Goal: Navigation & Orientation: Find specific page/section

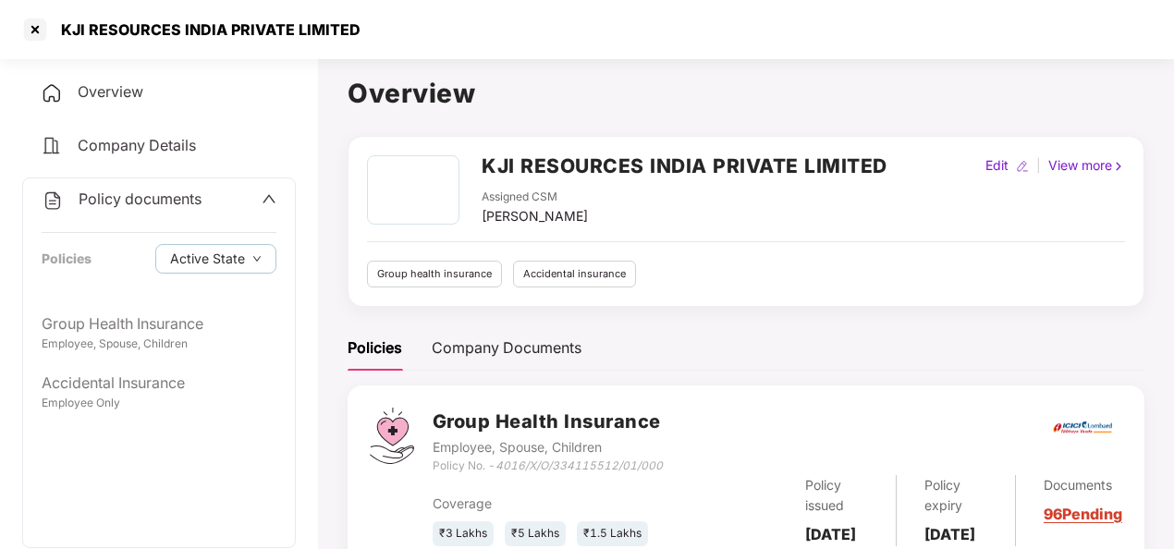
click at [38, 28] on div at bounding box center [35, 30] width 30 height 30
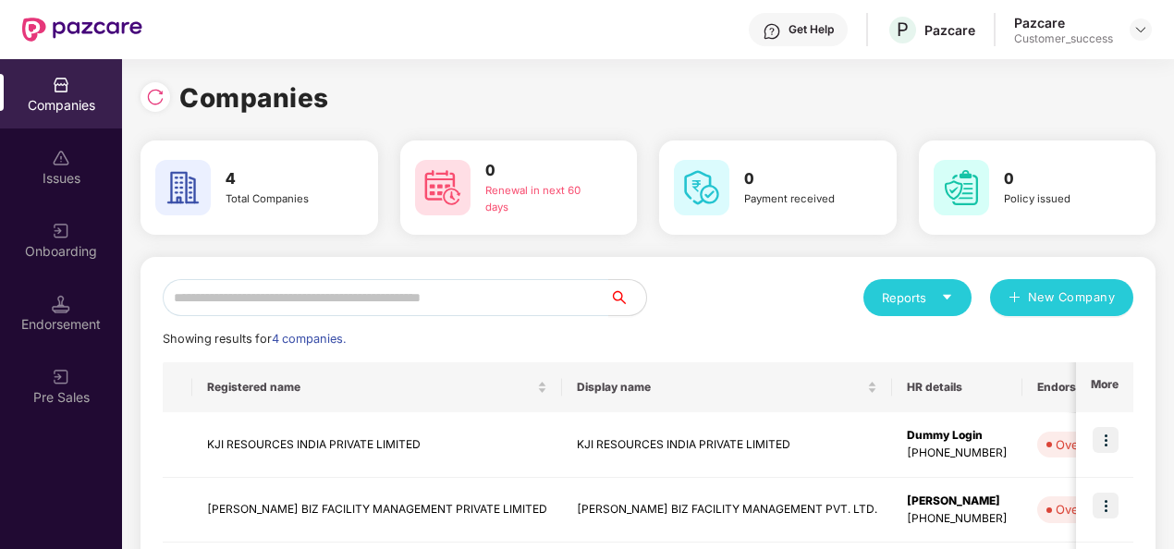
scroll to position [226, 0]
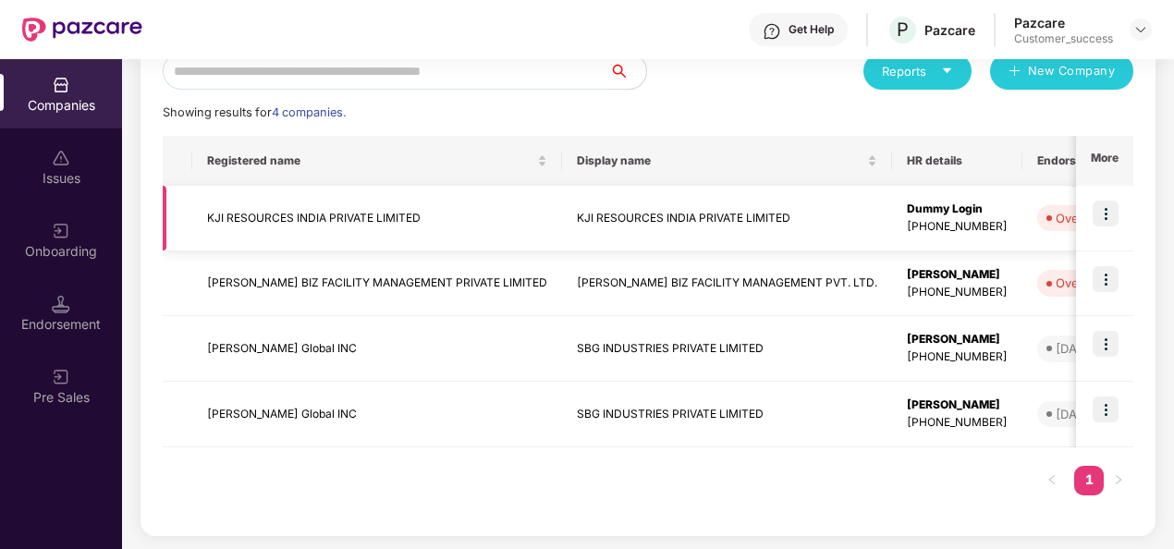
click at [338, 207] on td "KJI RESOURCES INDIA PRIVATE LIMITED" at bounding box center [377, 219] width 370 height 66
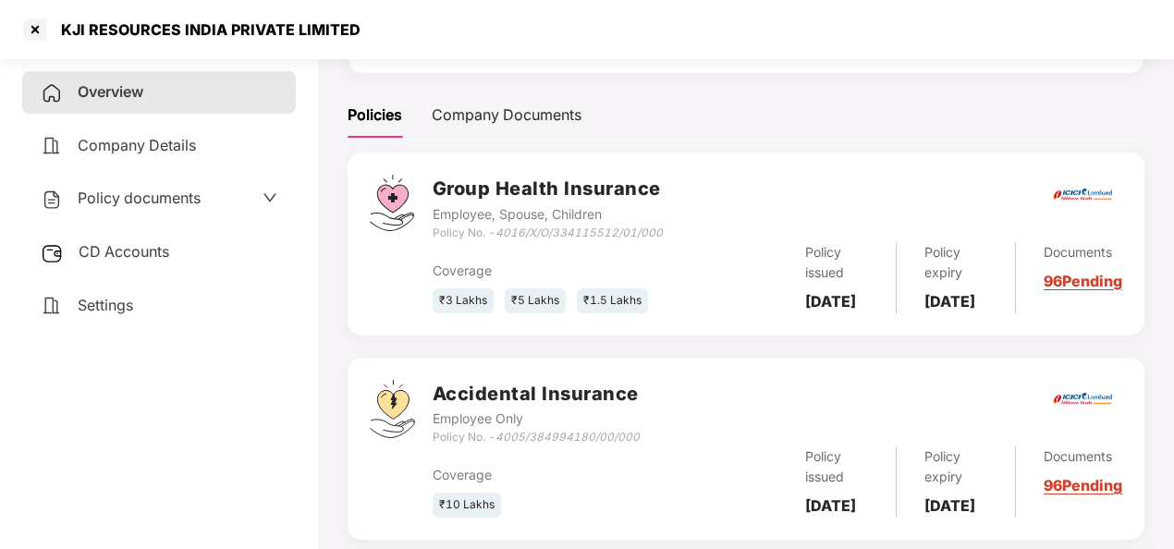
scroll to position [234, 0]
click at [37, 24] on div at bounding box center [35, 30] width 30 height 30
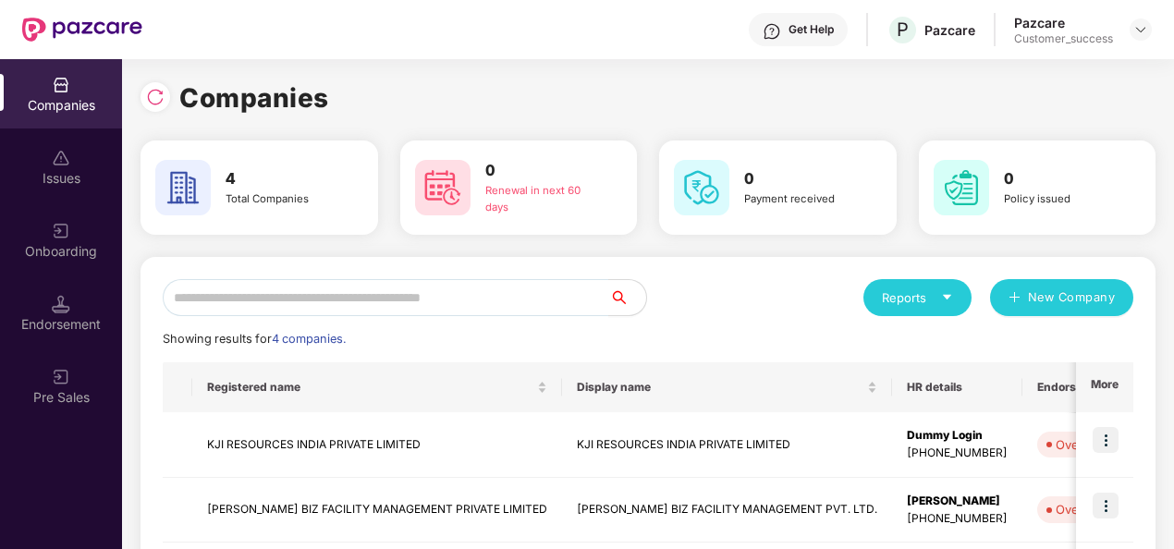
scroll to position [0, 0]
click at [1107, 444] on img at bounding box center [1105, 440] width 26 height 26
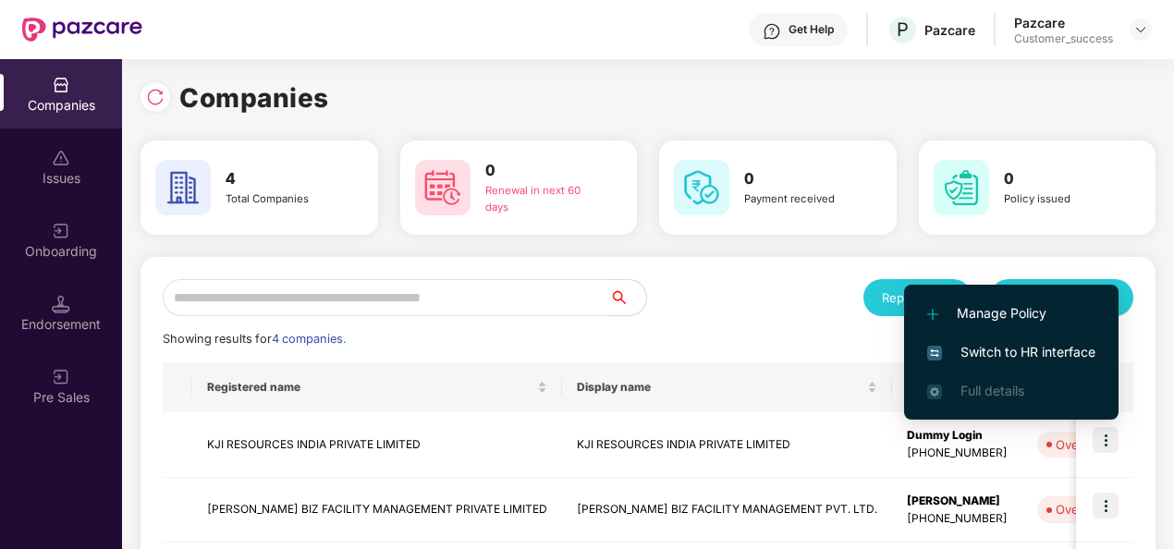
click at [1033, 342] on span "Switch to HR interface" at bounding box center [1011, 352] width 168 height 20
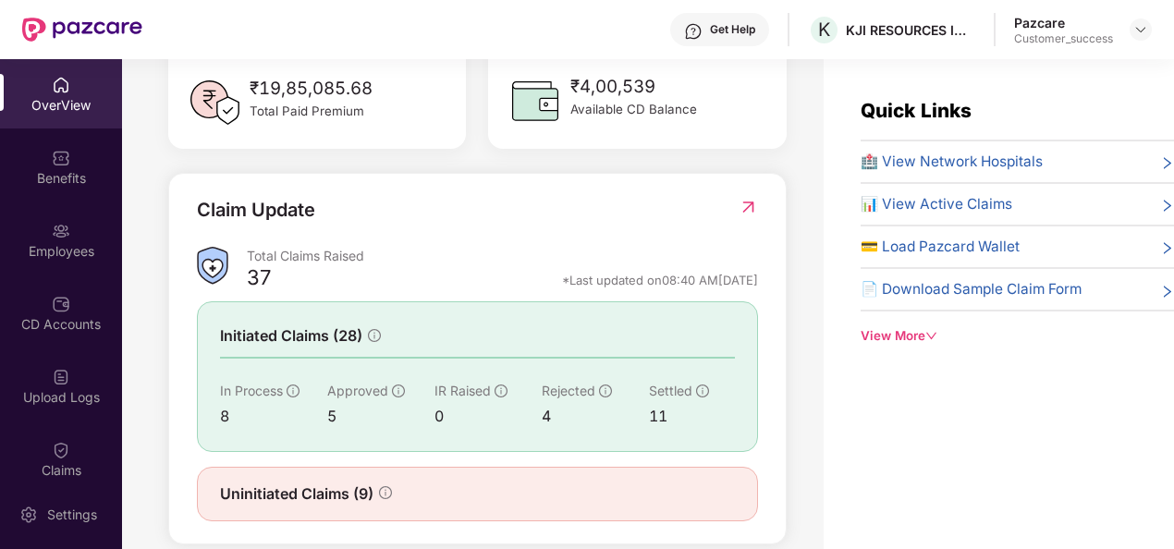
scroll to position [554, 0]
click at [89, 234] on div "Employees" at bounding box center [61, 239] width 122 height 69
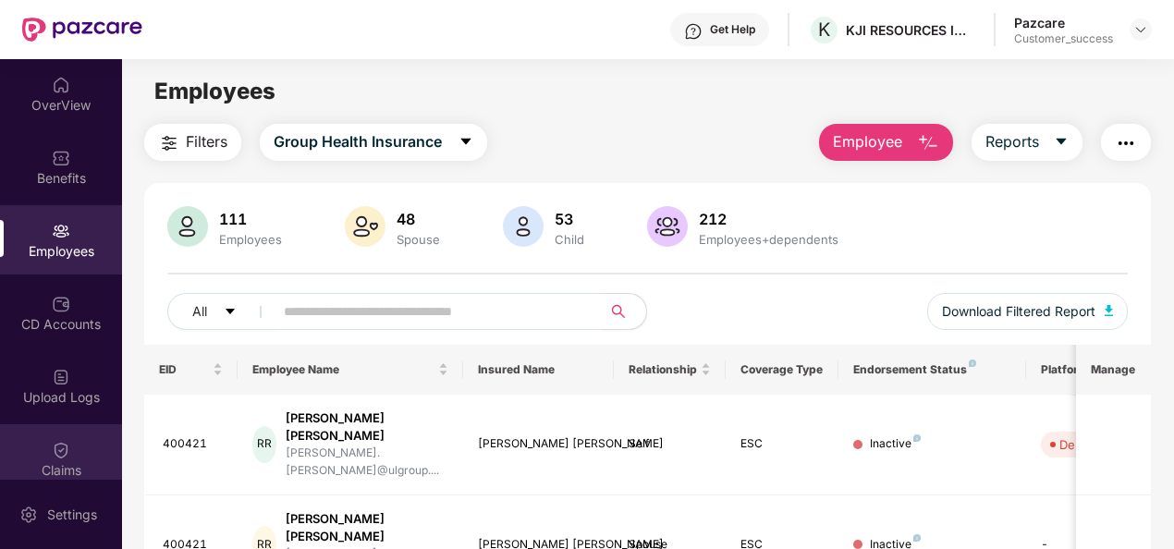
click at [63, 439] on div at bounding box center [61, 448] width 18 height 18
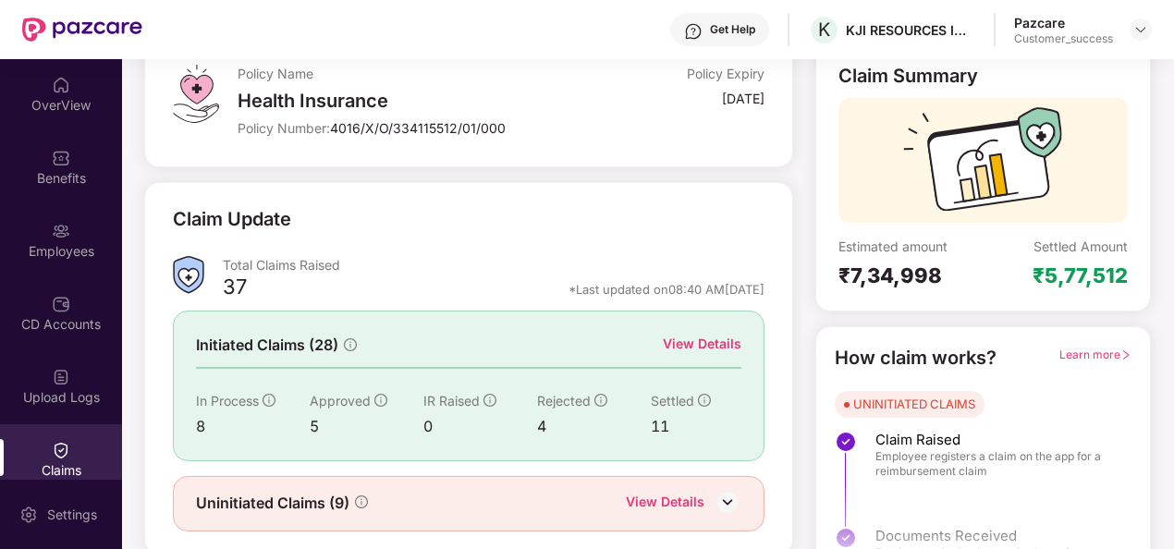
scroll to position [174, 0]
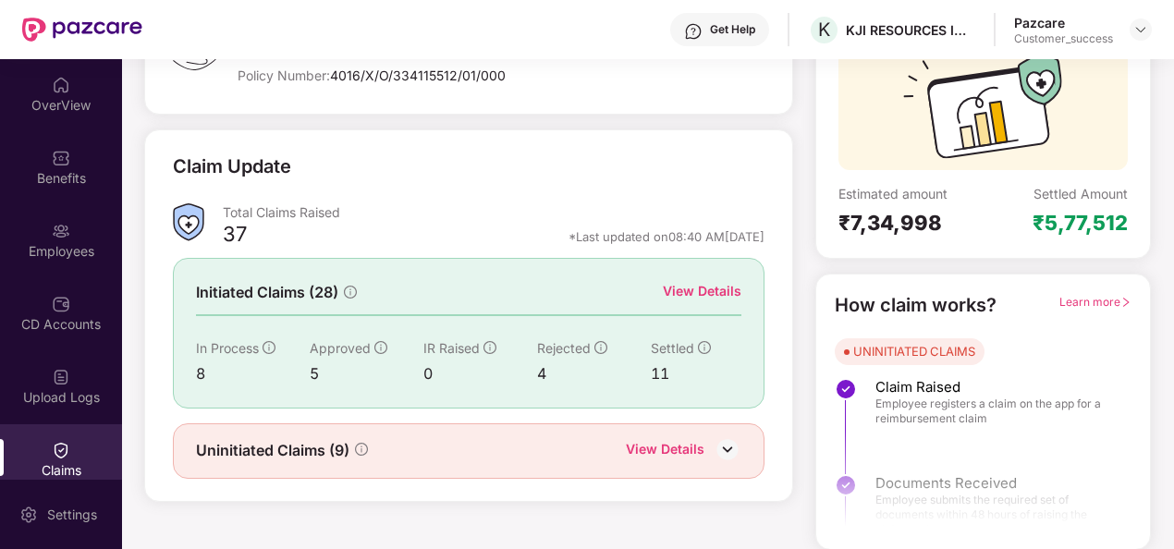
click at [690, 439] on div "View Details" at bounding box center [665, 451] width 79 height 24
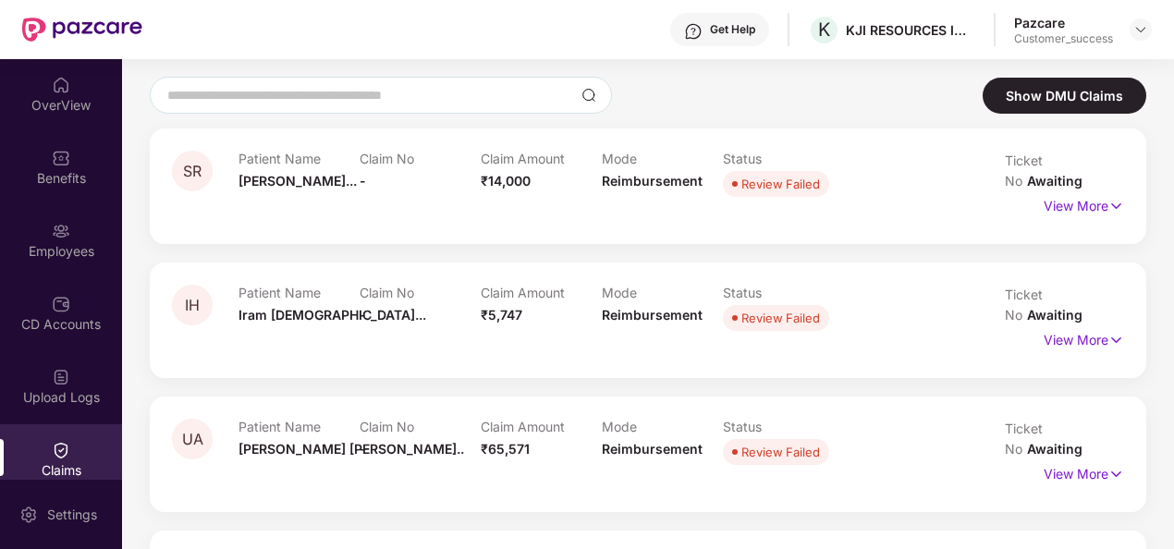
scroll to position [0, 0]
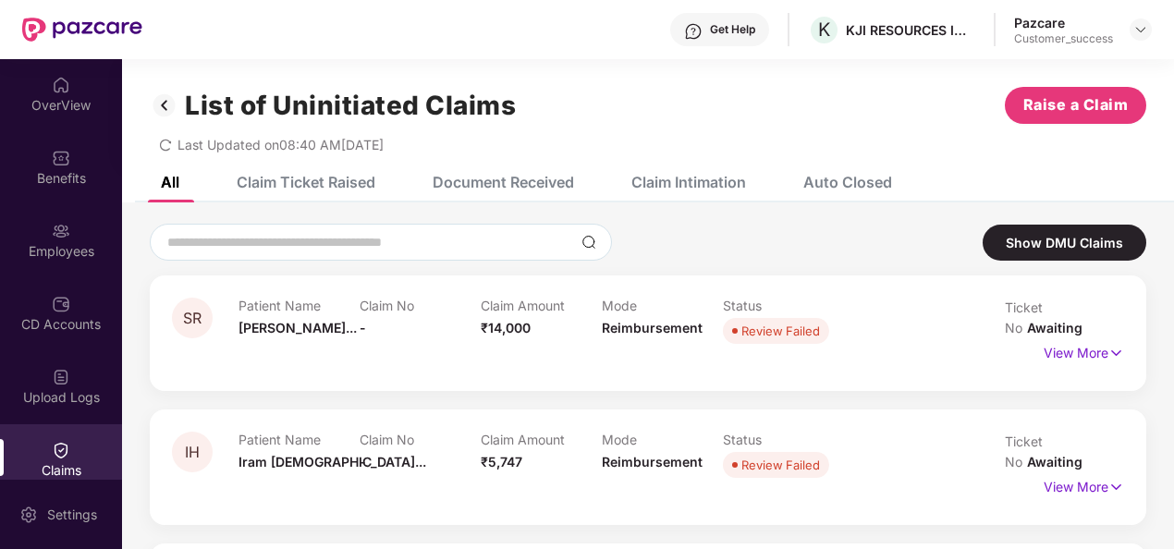
click at [164, 105] on img at bounding box center [165, 105] width 30 height 31
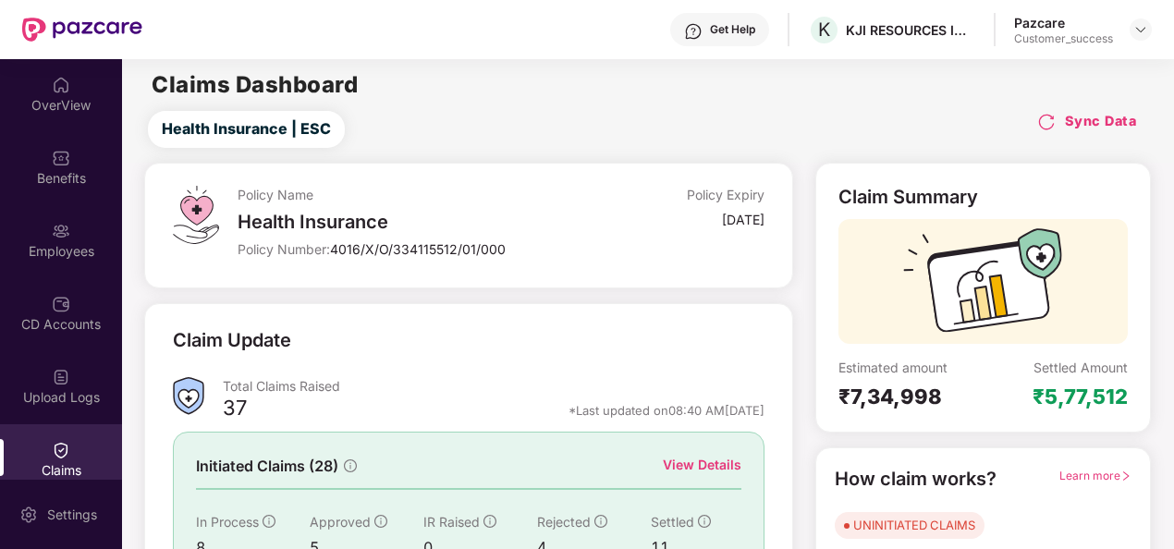
scroll to position [174, 0]
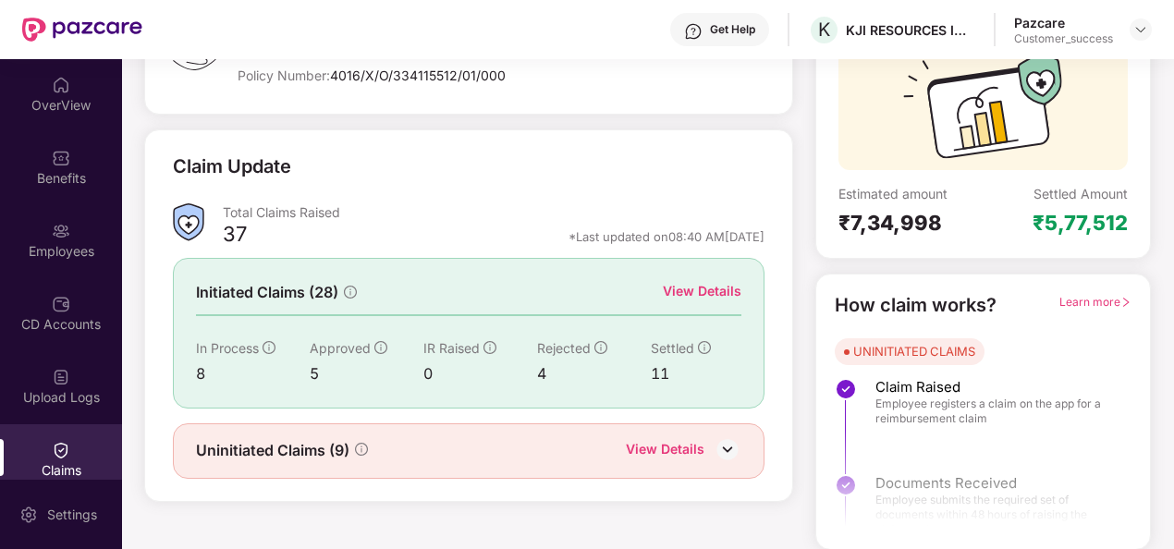
click at [704, 298] on div "View Details" at bounding box center [702, 291] width 79 height 20
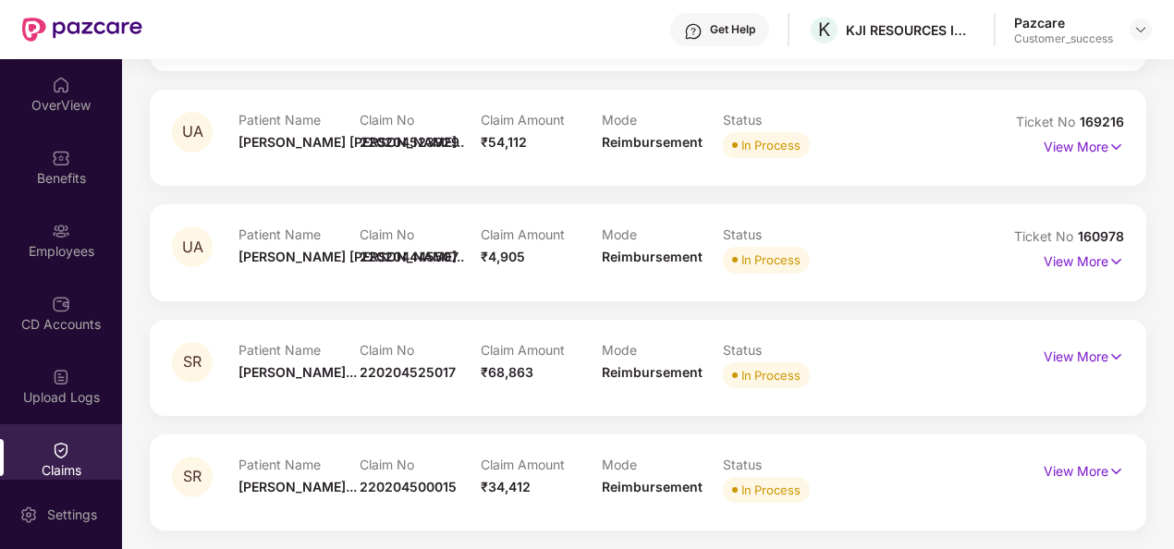
scroll to position [0, 0]
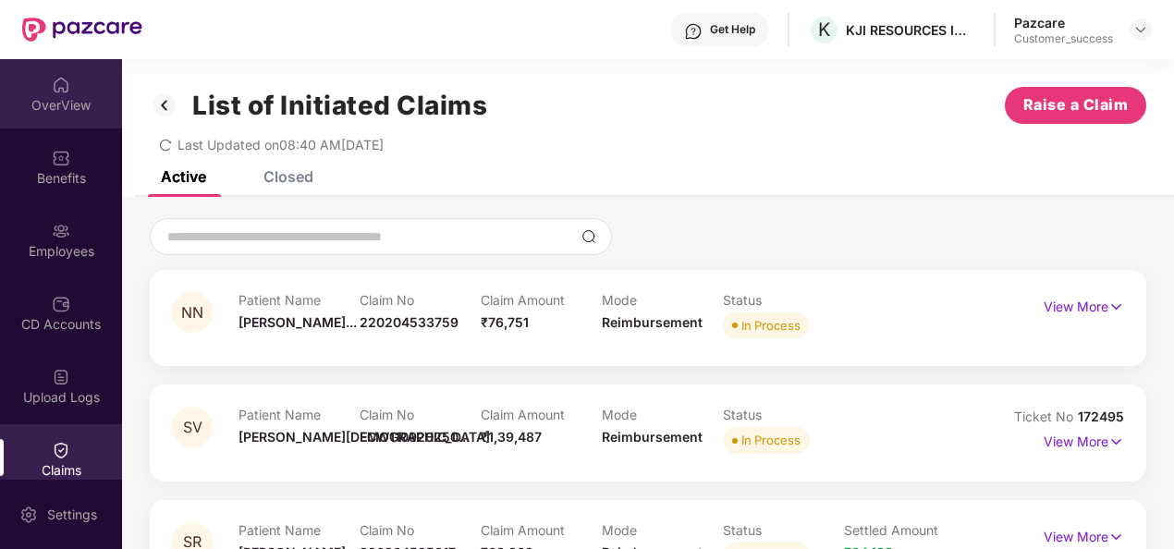
click at [92, 104] on div "OverView" at bounding box center [61, 105] width 122 height 18
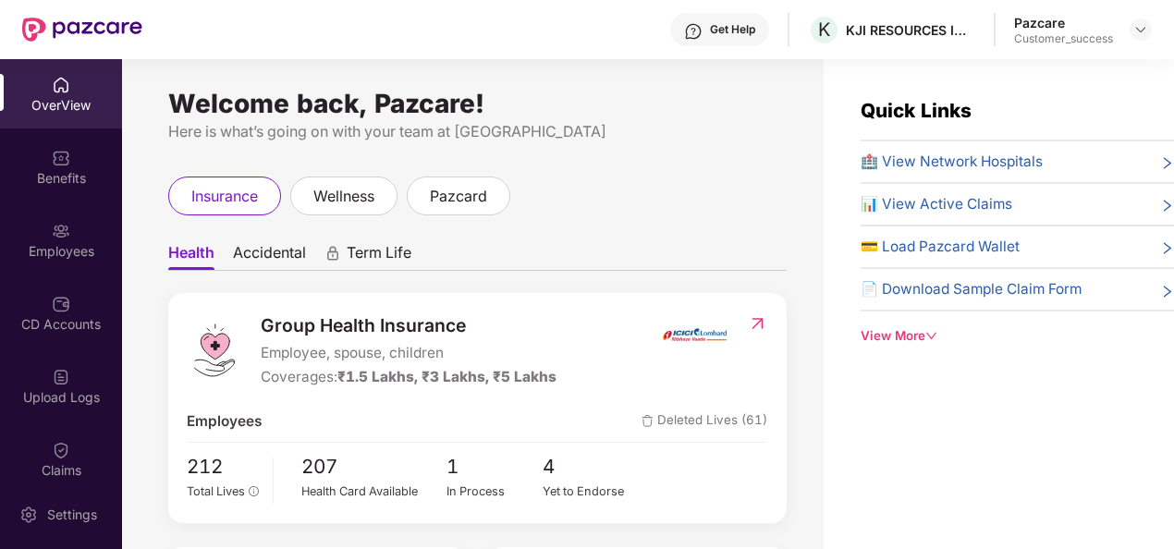
click at [34, 105] on div "OverView" at bounding box center [61, 105] width 122 height 18
click at [44, 101] on div "OverView" at bounding box center [61, 105] width 122 height 18
click at [44, 118] on div "OverView" at bounding box center [61, 93] width 122 height 69
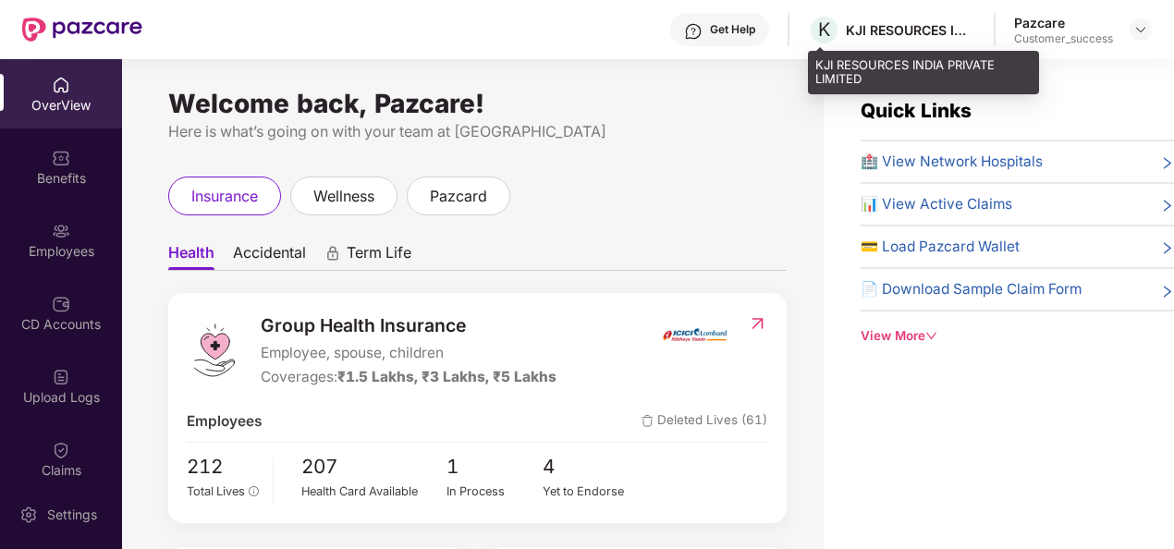
click at [893, 24] on div "KJI RESOURCES INDIA PRIVATE LIMITED" at bounding box center [910, 30] width 129 height 18
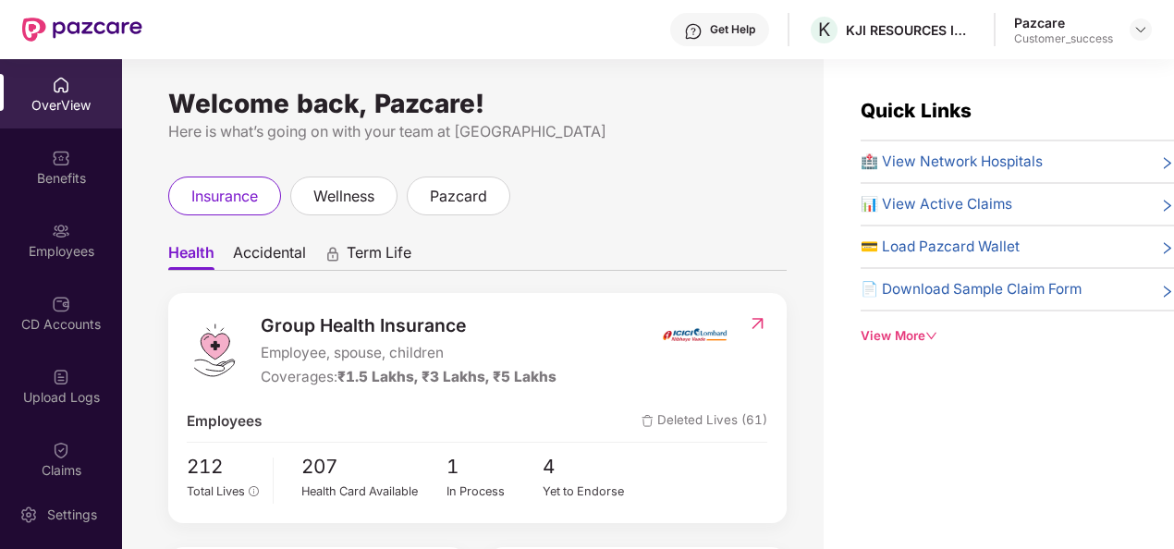
click at [1057, 21] on div "Pazcare" at bounding box center [1063, 23] width 99 height 18
click at [1150, 33] on div at bounding box center [1140, 29] width 22 height 22
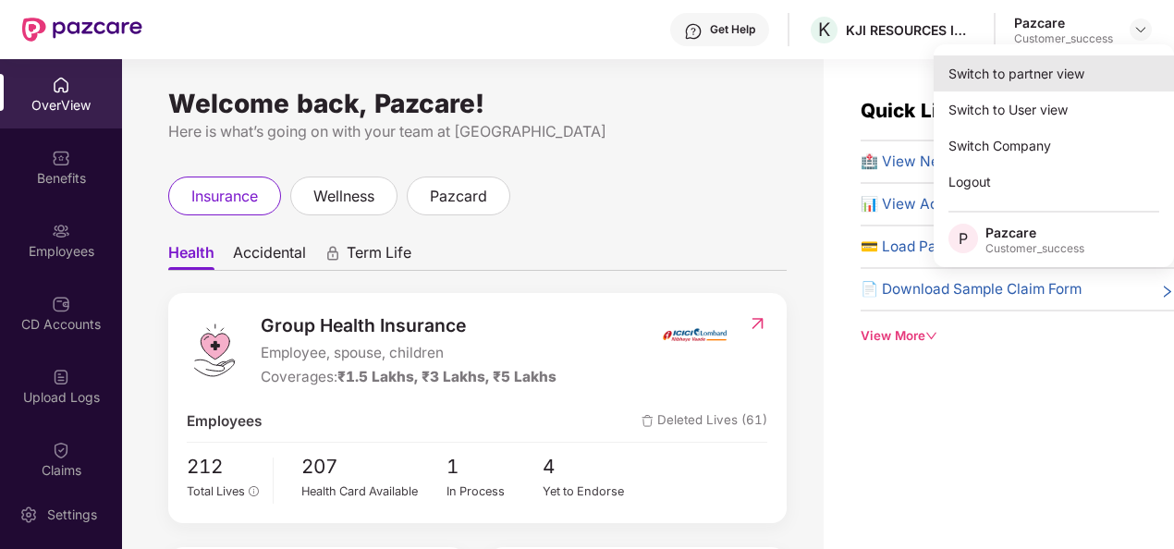
click at [1052, 67] on div "Switch to partner view" at bounding box center [1053, 73] width 240 height 36
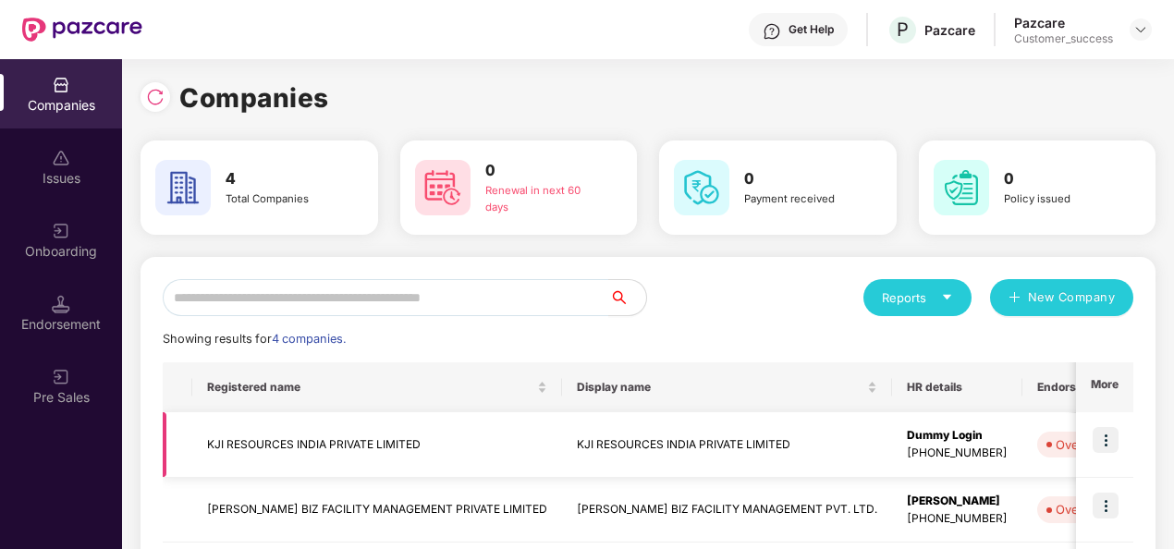
scroll to position [226, 0]
